Goal: Find contact information: Find contact information

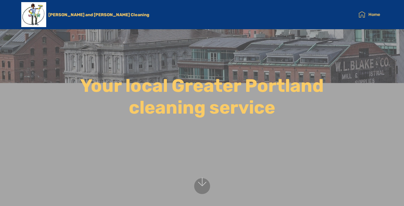
scroll to position [292, 0]
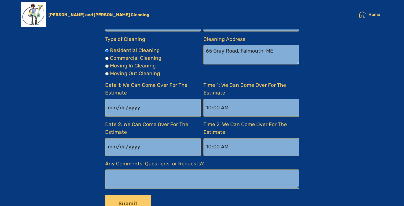
type input "[DATE]"
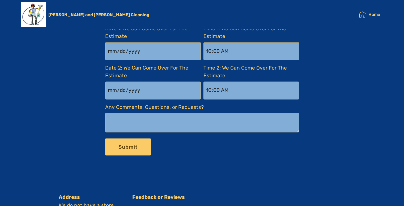
scroll to position [881, 0]
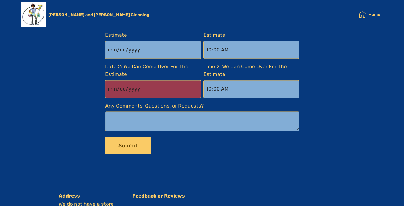
type input "[DATE]"
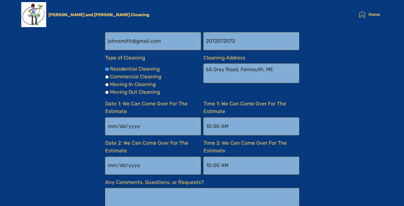
scroll to position [1009, 0]
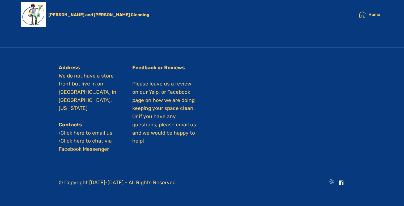
click at [338, 181] on div at bounding box center [275, 182] width 139 height 8
click at [341, 182] on span at bounding box center [341, 182] width 5 height 8
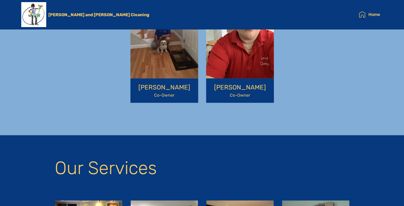
scroll to position [369, 0]
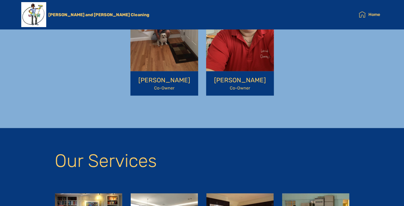
click at [165, 118] on section "OUR AWESOME TEAM [PERSON_NAME] Co-Owner [PERSON_NAME] Co-Owner" at bounding box center [202, 28] width 404 height 199
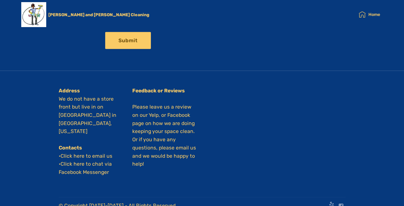
scroll to position [1009, 0]
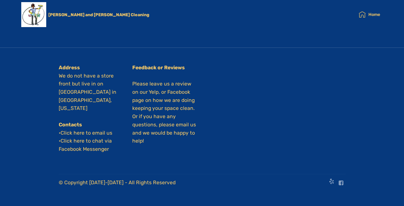
click at [92, 130] on link "Click here to email us" at bounding box center [87, 133] width 52 height 6
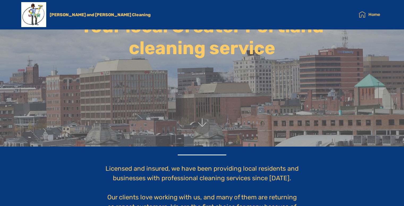
scroll to position [0, 0]
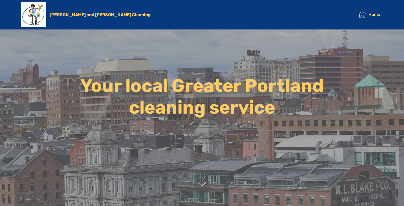
click at [42, 10] on img at bounding box center [33, 14] width 25 height 25
